Goal: Find specific page/section: Find specific page/section

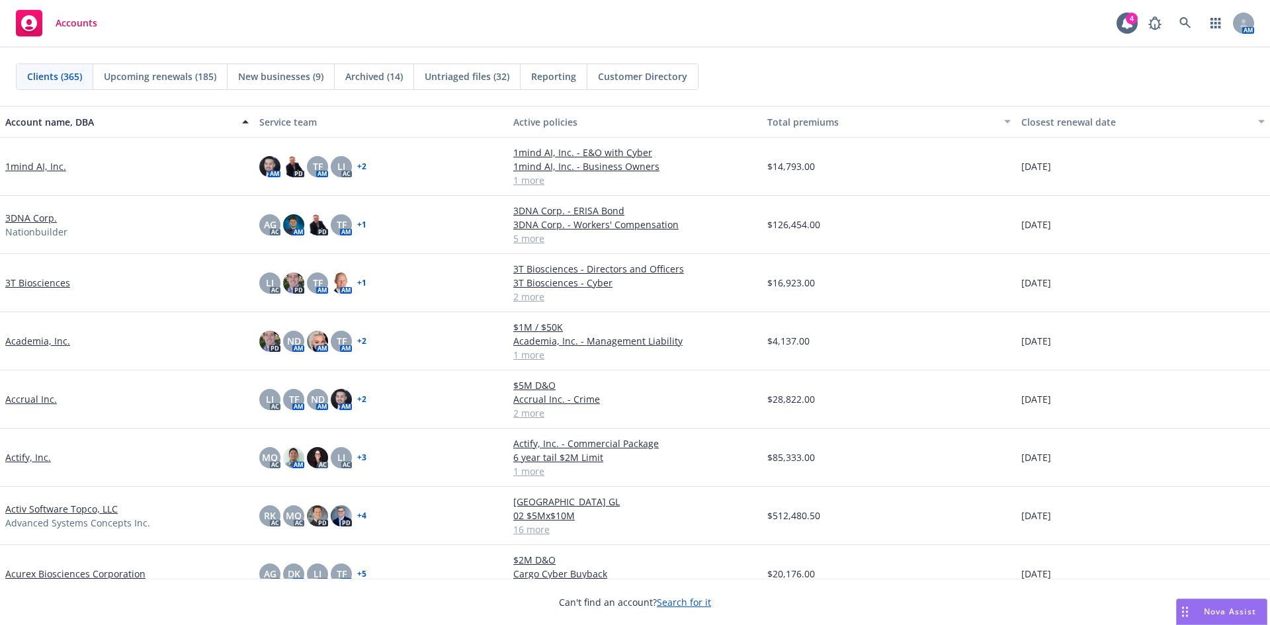
click at [1169, 26] on div "AM" at bounding box center [1198, 23] width 112 height 26
click at [1185, 24] on icon at bounding box center [1184, 22] width 11 height 11
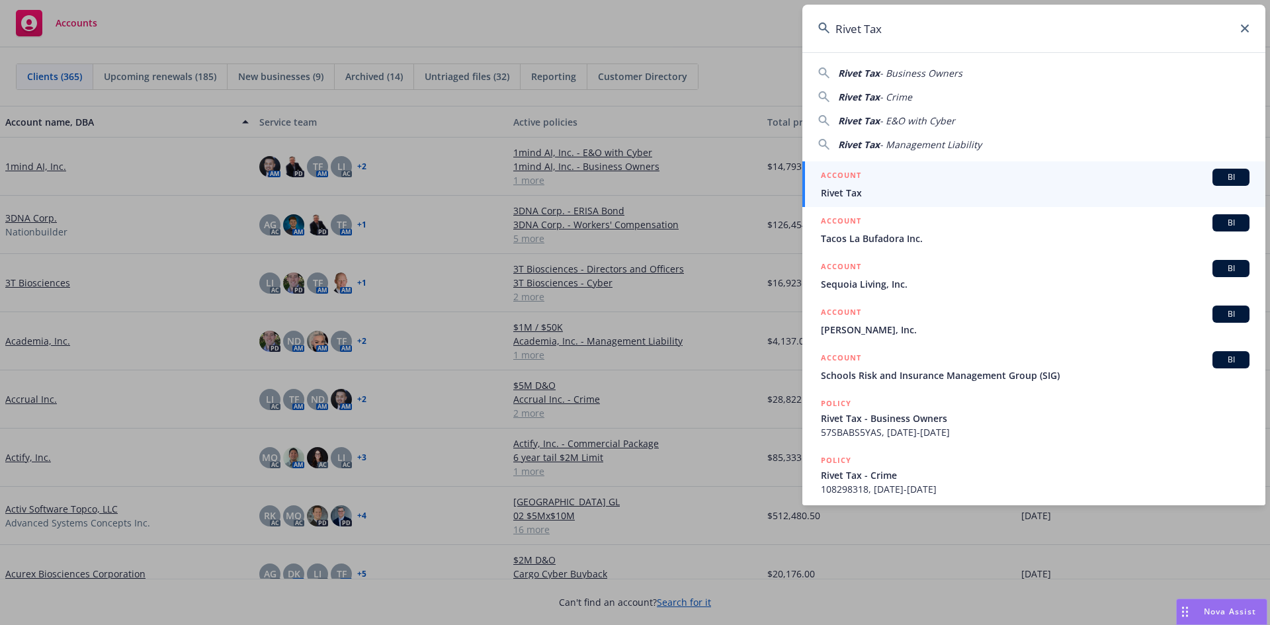
type input "Rivet Tax"
click at [873, 197] on span "Rivet Tax" at bounding box center [1035, 193] width 429 height 14
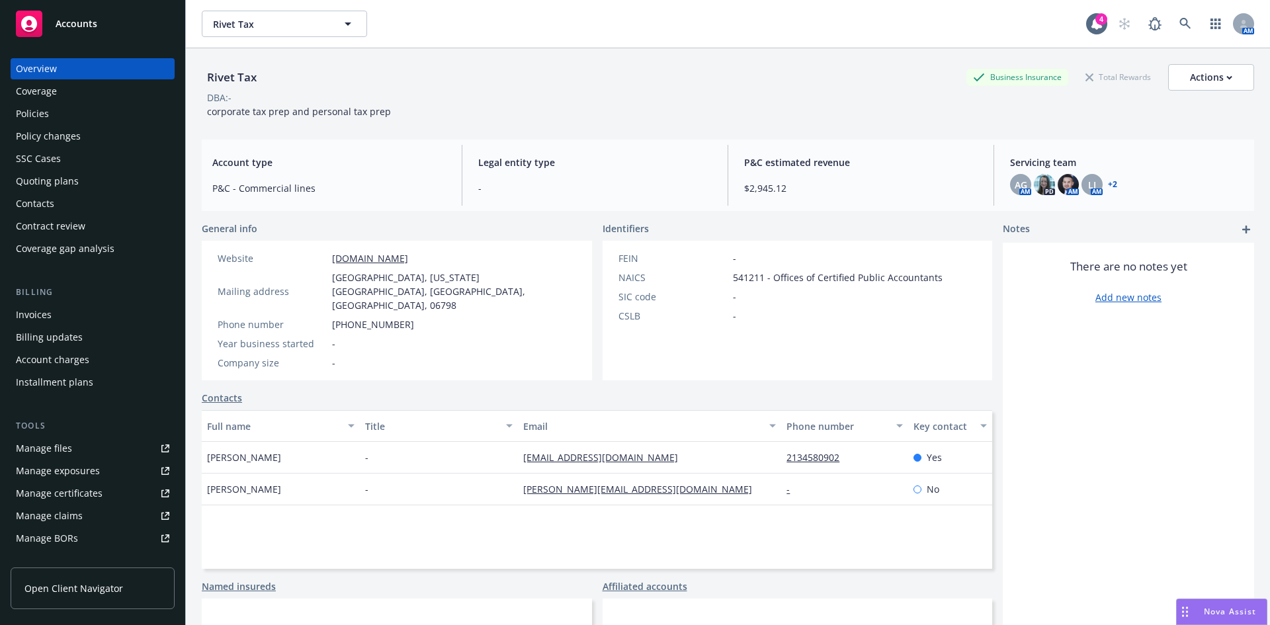
click at [54, 314] on div "Invoices" at bounding box center [92, 314] width 153 height 21
